Goal: Task Accomplishment & Management: Use online tool/utility

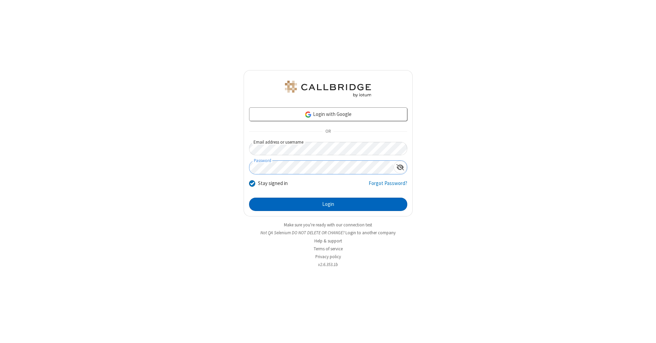
click at [328, 204] on button "Login" at bounding box center [328, 204] width 158 height 14
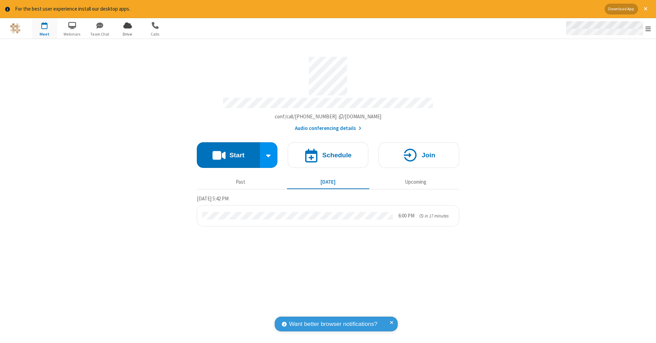
click at [648, 29] on span "Open menu" at bounding box center [647, 28] width 5 height 7
click at [127, 34] on span "Drive" at bounding box center [128, 34] width 26 height 6
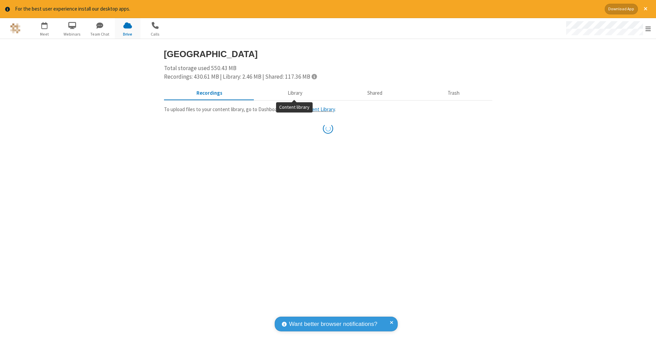
click at [294, 92] on button "Library" at bounding box center [295, 92] width 80 height 13
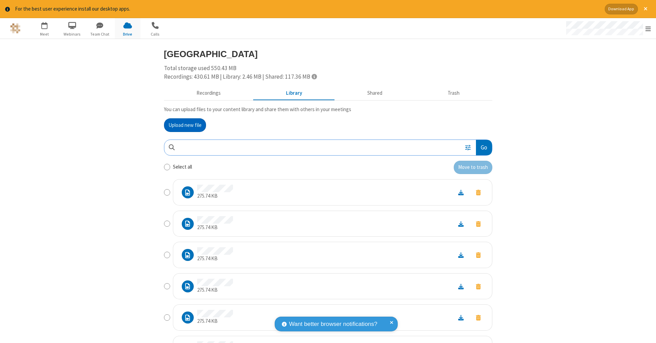
click at [481, 146] on button "Go" at bounding box center [484, 147] width 16 height 15
click at [185, 124] on button "Upload new file" at bounding box center [185, 125] width 42 height 14
